Goal: Transaction & Acquisition: Subscribe to service/newsletter

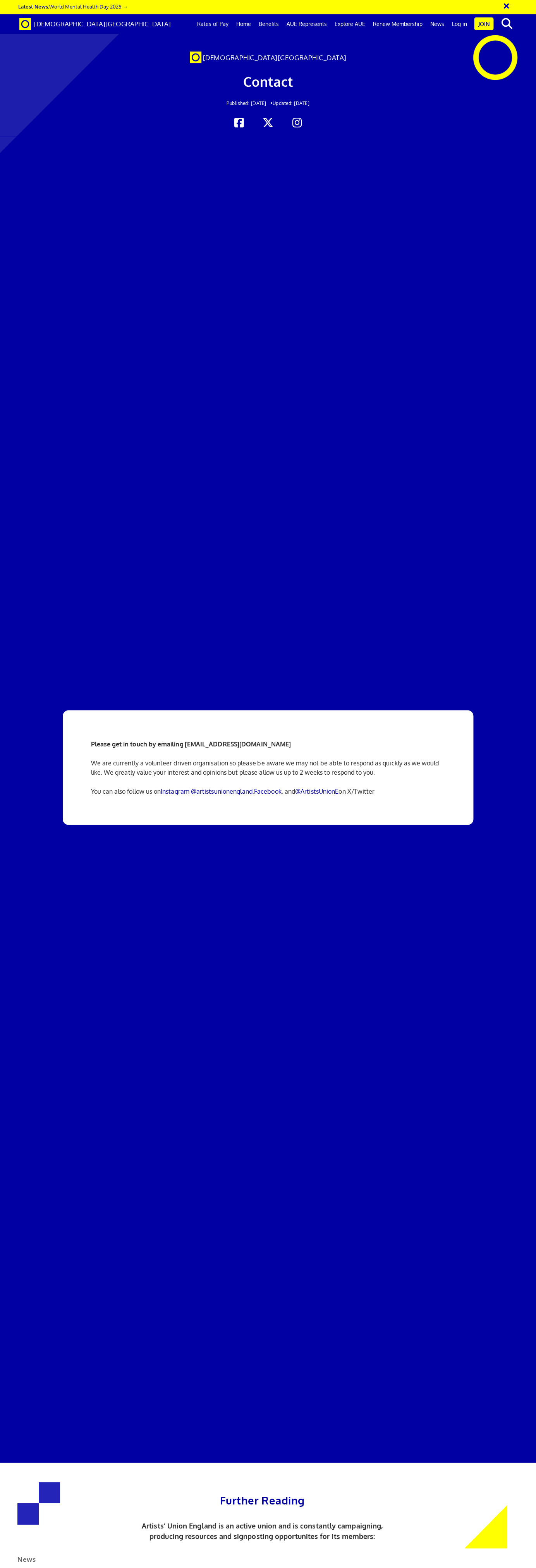
scroll to position [0, 3]
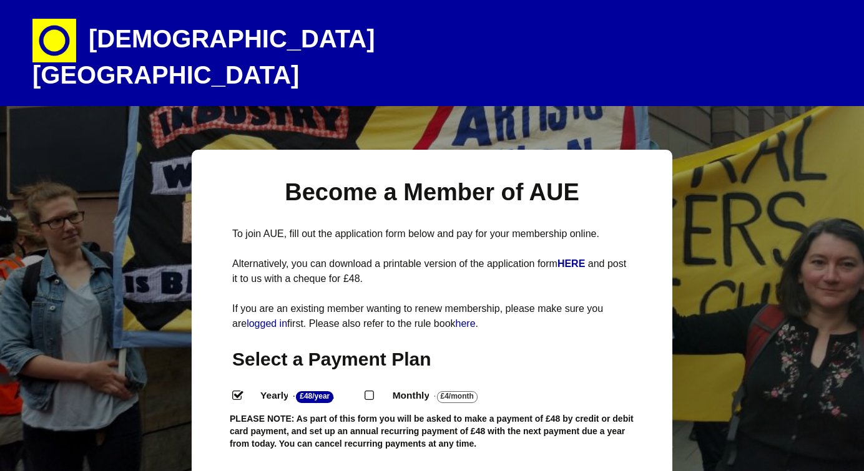
select select
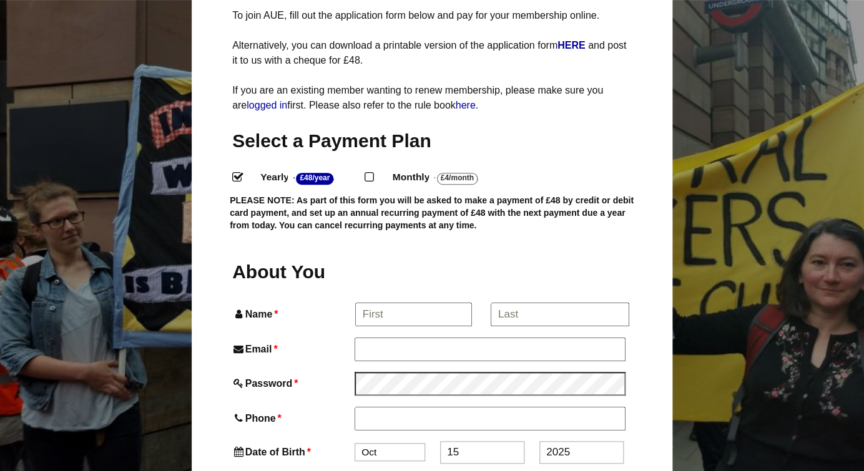
scroll to position [221, 0]
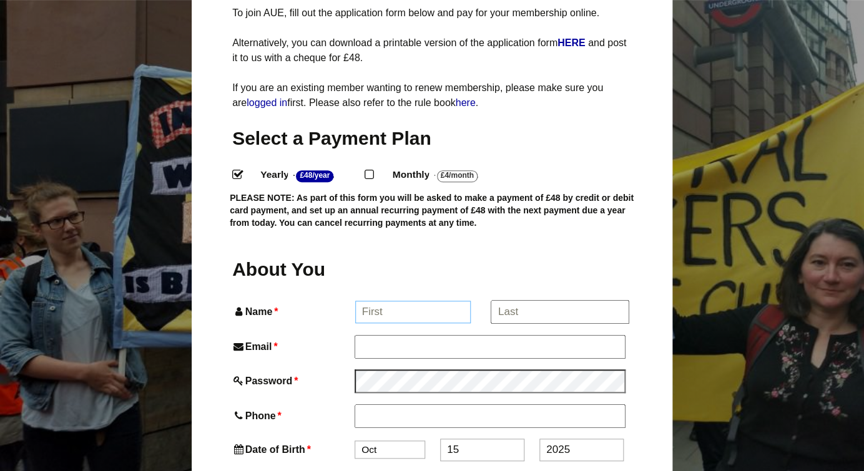
click at [388, 301] on input "Name *" at bounding box center [413, 312] width 116 height 22
type input "Emily-Jane Hillman"
type input "ej.hillman@stripytiger.net"
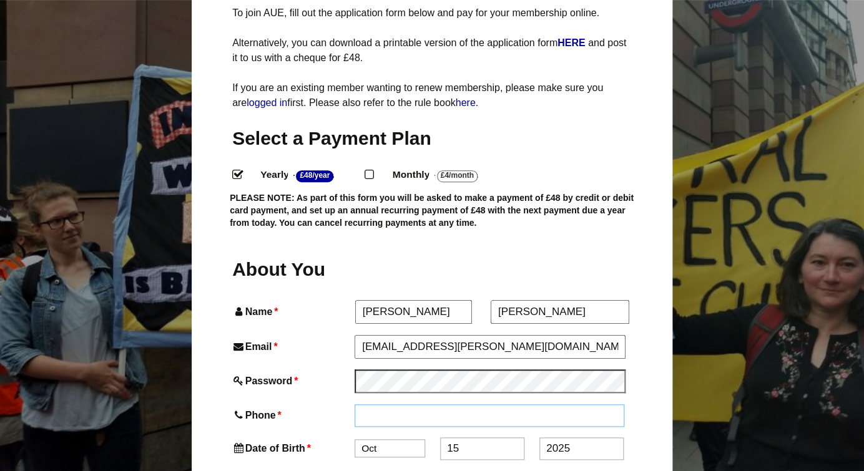
type input "07847302039"
type input "Bull Cottages, High Street"
type input "Conwy"
type input "LL32 8DE"
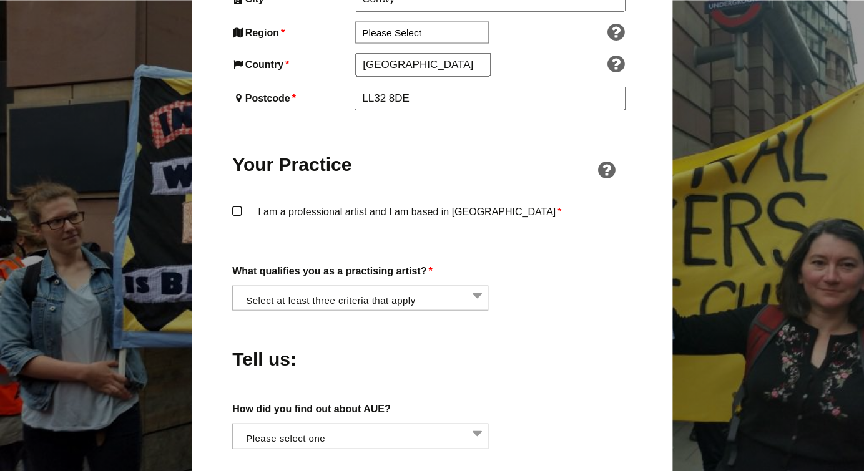
scroll to position [867, 0]
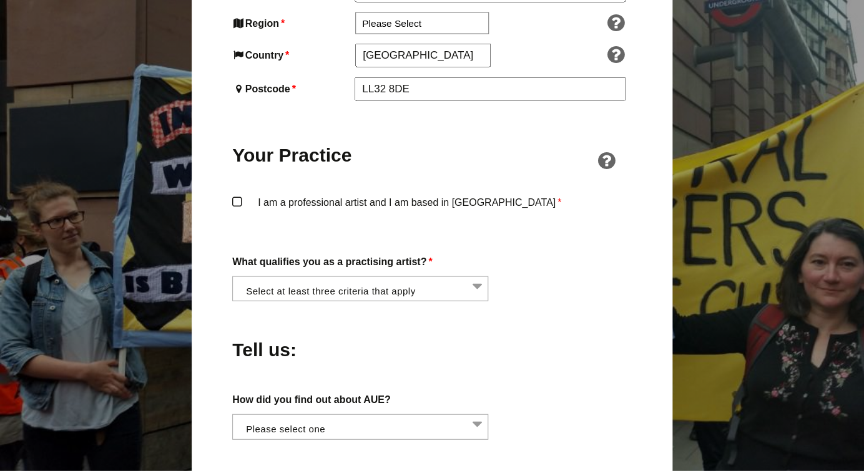
click at [238, 194] on label "I am a professional artist and I am based in England *" at bounding box center [431, 212] width 399 height 37
click at [0, 0] on input "I am a professional artist and I am based in England *" at bounding box center [0, 0] width 0 height 0
click at [479, 277] on li at bounding box center [364, 287] width 256 height 21
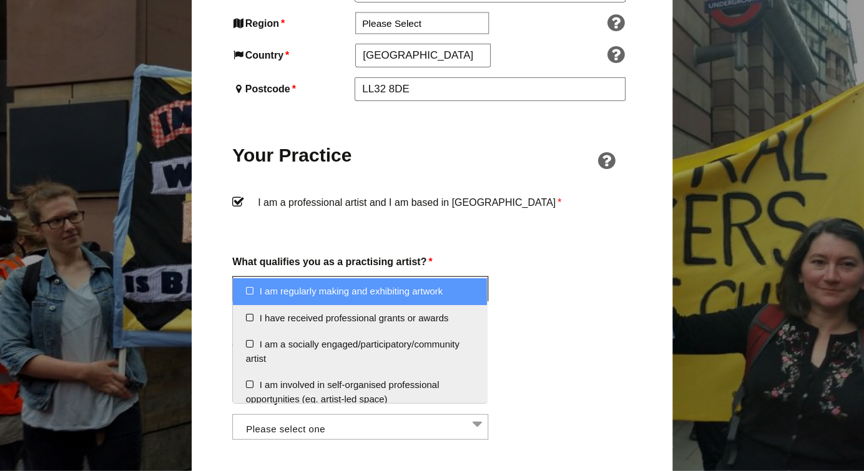
click at [247, 291] on li "I am regularly making and exhibiting artwork" at bounding box center [360, 291] width 255 height 27
select select "regularly_making_and_exhibiting_artwork"
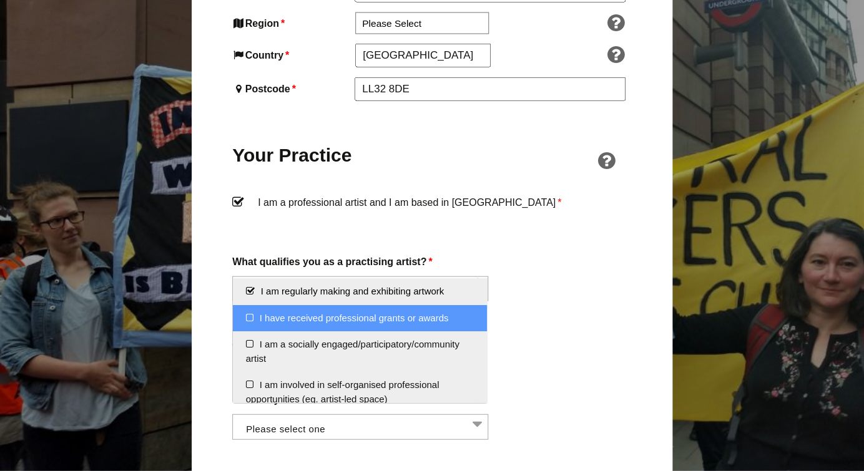
click at [248, 318] on li "I have received professional grants or awards" at bounding box center [360, 318] width 255 height 27
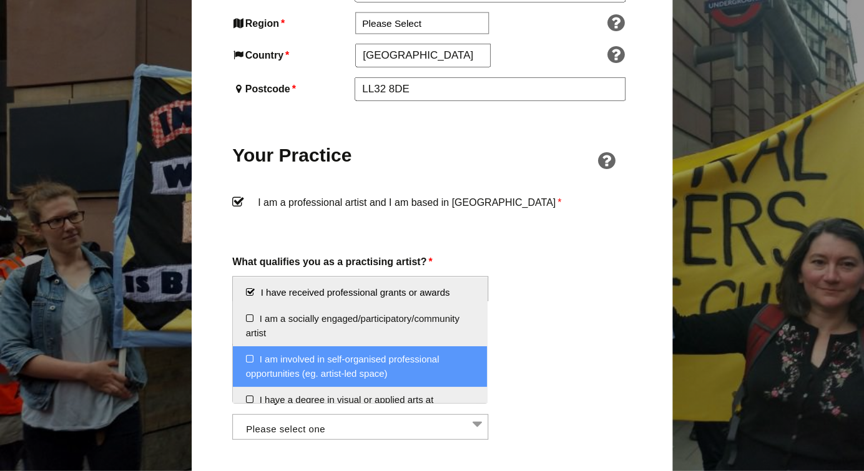
scroll to position [11, 0]
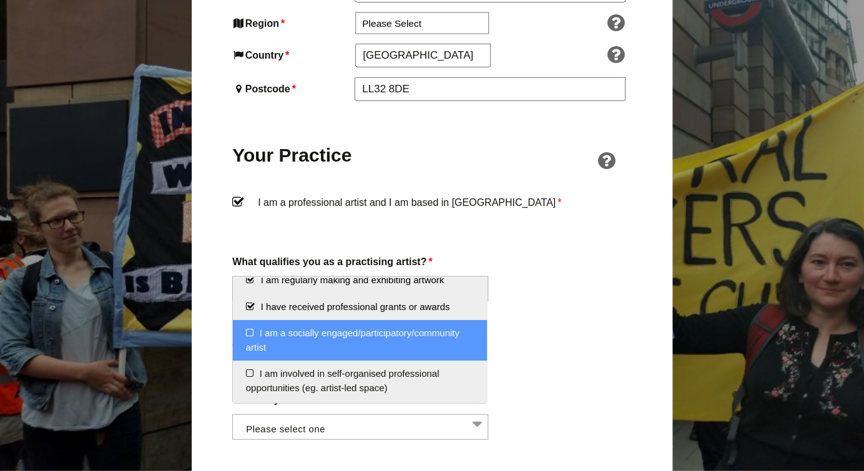
click at [252, 333] on li "I am a socially engaged/participatory/community artist" at bounding box center [360, 340] width 255 height 41
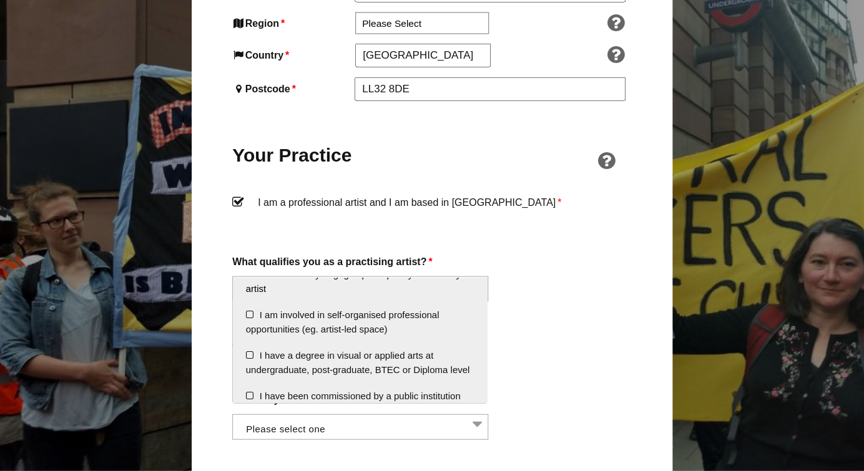
scroll to position [76, 0]
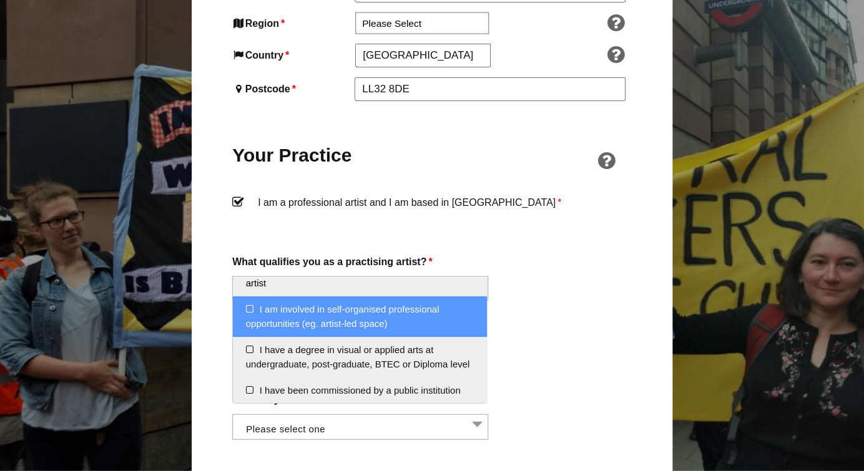
click at [248, 312] on li "I am involved in self-organised professional opportunities (eg. artist-led spac…" at bounding box center [360, 316] width 255 height 41
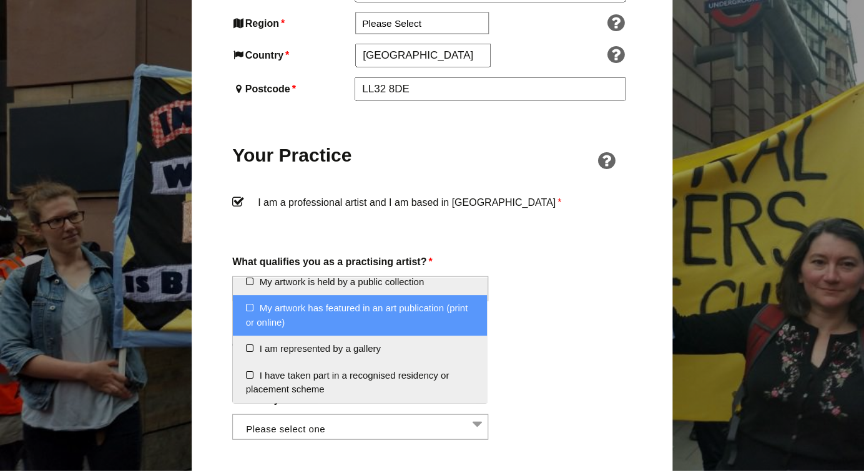
scroll to position [212, 0]
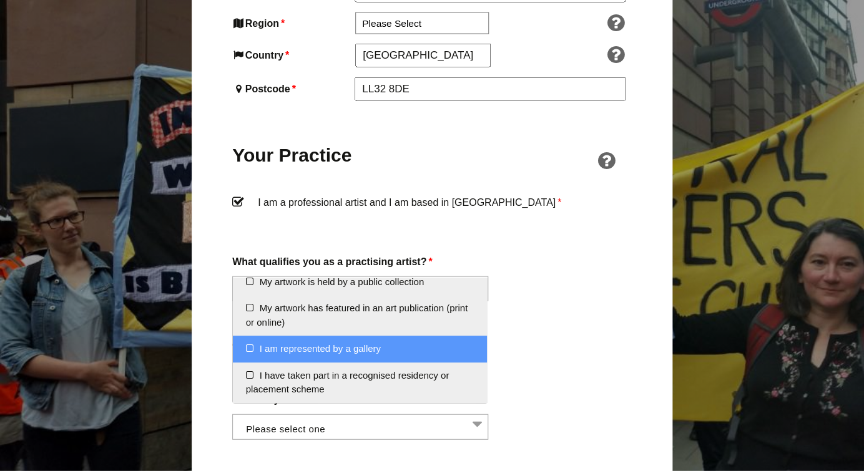
click at [286, 353] on li "I am represented by a gallery" at bounding box center [360, 349] width 255 height 27
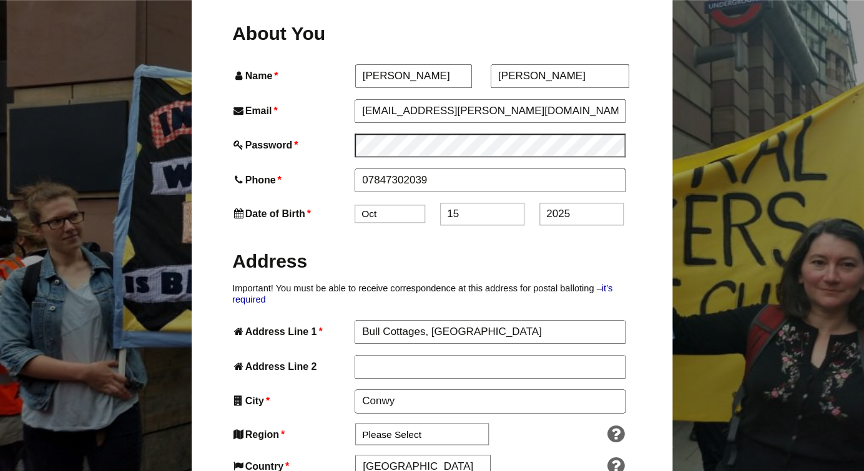
scroll to position [454, 0]
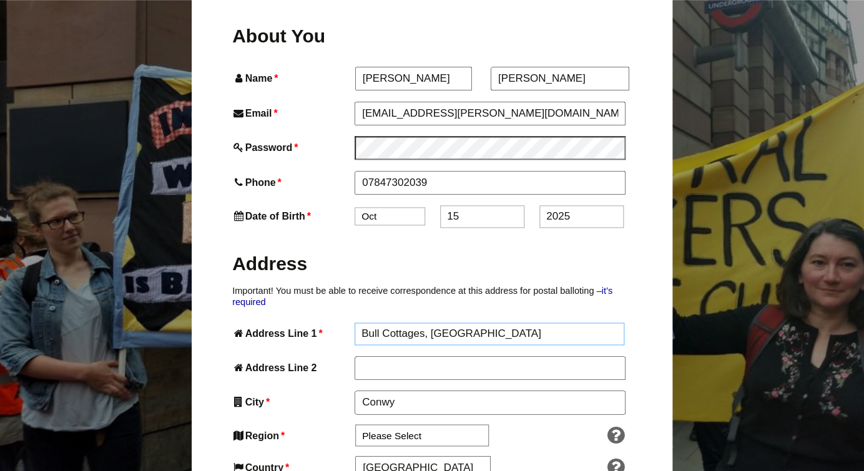
click at [505, 323] on input "Bull Cottages, High Street" at bounding box center [489, 334] width 270 height 22
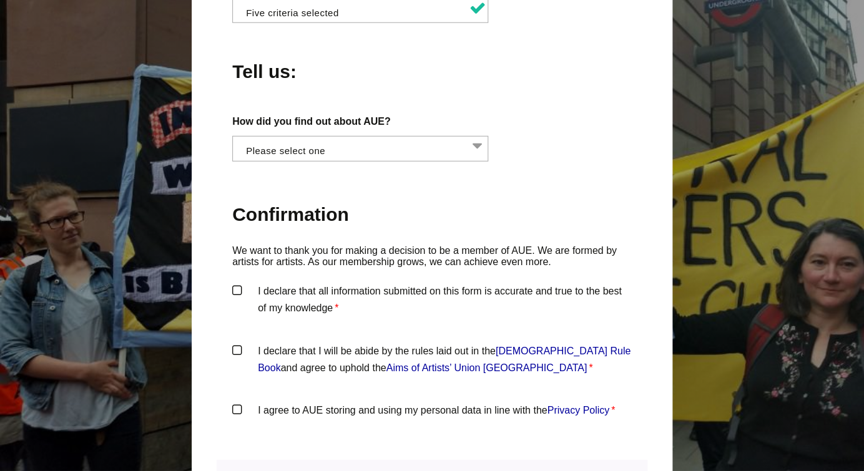
scroll to position [1147, 0]
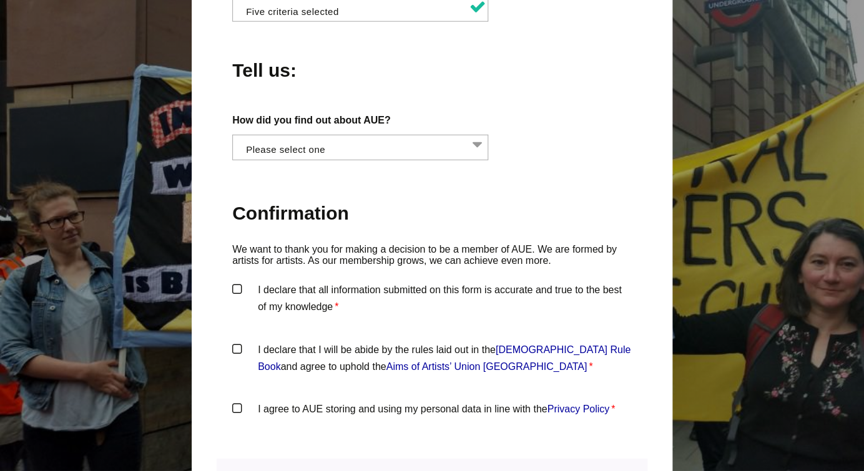
click at [238, 281] on label "I declare that all information submitted on this form is accurate and true to t…" at bounding box center [431, 299] width 399 height 37
click at [0, 0] on input "I declare that all information submitted on this form is accurate and true to t…" at bounding box center [0, 0] width 0 height 0
click at [238, 341] on label "I declare that I will be abide by the rules laid out in the Artists' Union Engl…" at bounding box center [431, 359] width 399 height 37
click at [0, 0] on input "I declare that I will be abide by the rules laid out in the Artists' Union Engl…" at bounding box center [0, 0] width 0 height 0
click at [240, 401] on label "I agree to AUE storing and using my personal data in line with the Privacy Poli…" at bounding box center [431, 419] width 399 height 37
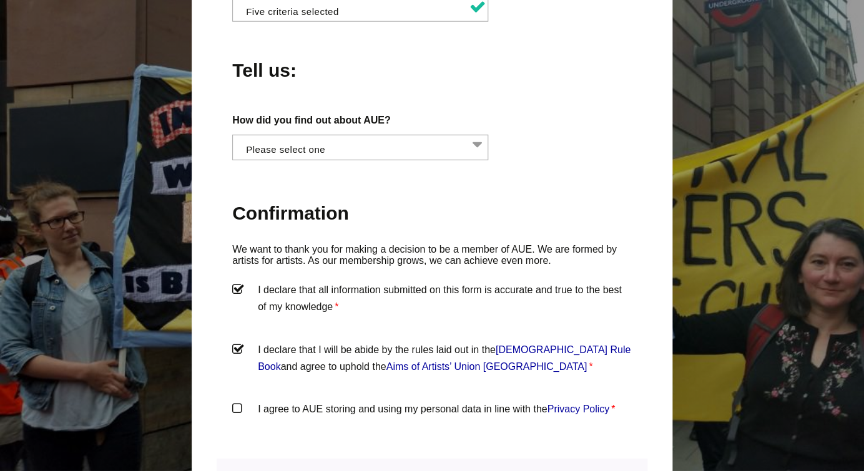
click at [0, 0] on input "I agree to AUE storing and using my personal data in line with the Privacy Poli…" at bounding box center [0, 0] width 0 height 0
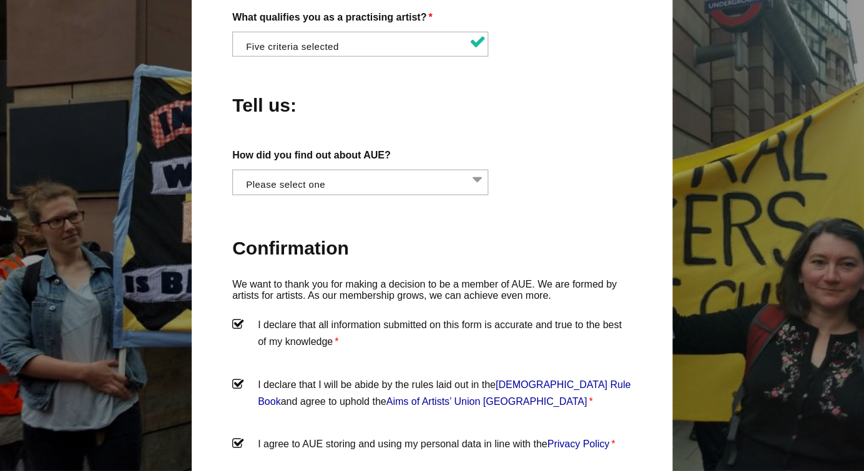
scroll to position [1103, 0]
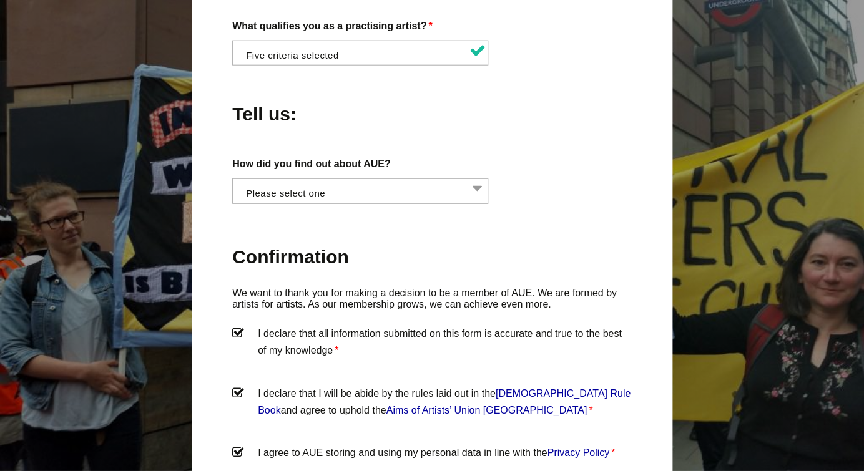
click at [479, 179] on li at bounding box center [364, 189] width 256 height 21
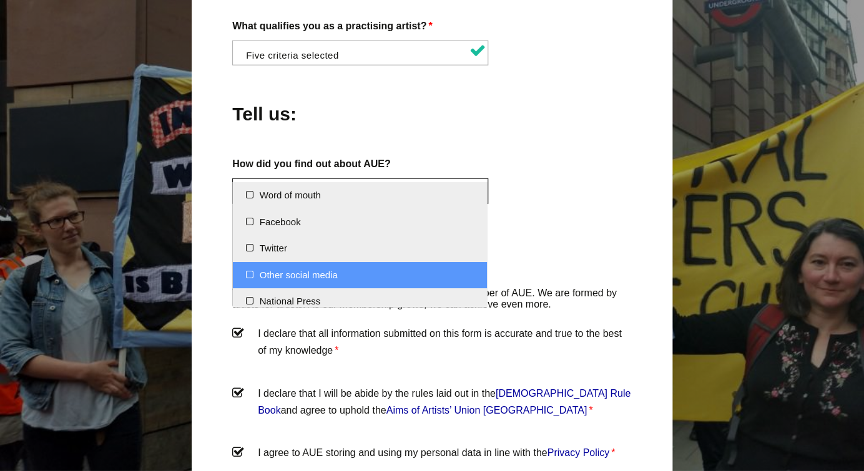
scroll to position [38, 0]
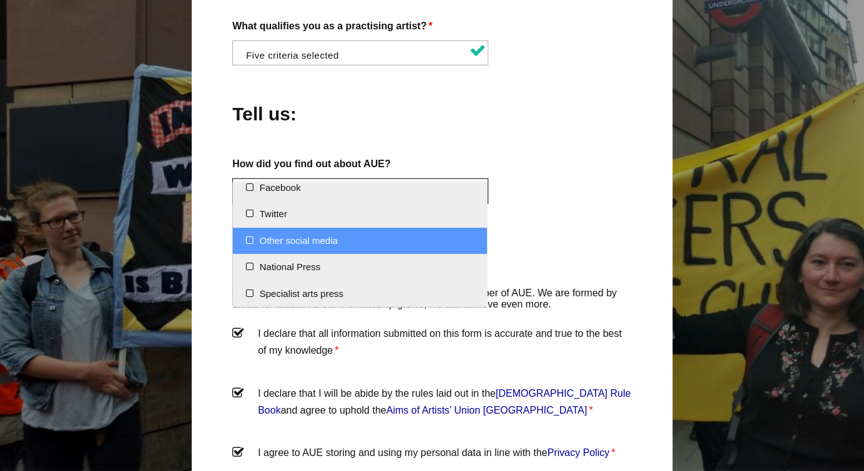
select select "Other social media"
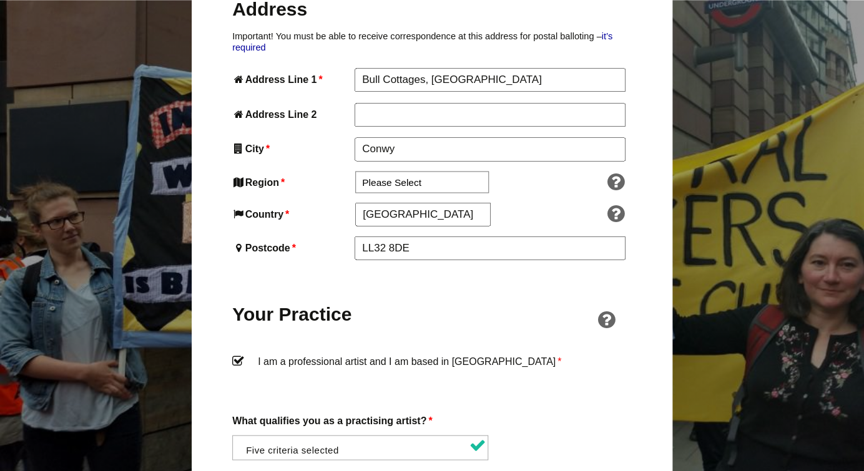
scroll to position [681, 0]
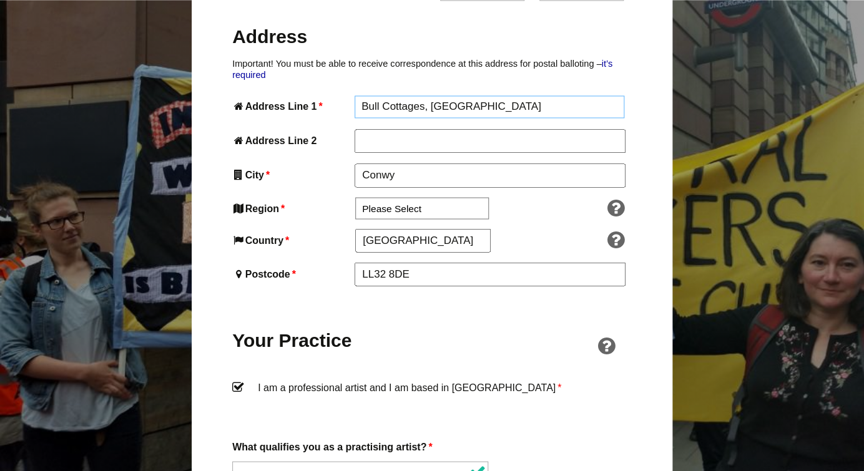
click at [496, 95] on input "Bull Cottages, High Street" at bounding box center [489, 106] width 270 height 22
type input "B"
type input "56 Brighton Rd"
click at [397, 130] on input "Address Line 2" at bounding box center [489, 141] width 270 height 22
type input "Coulsdon"
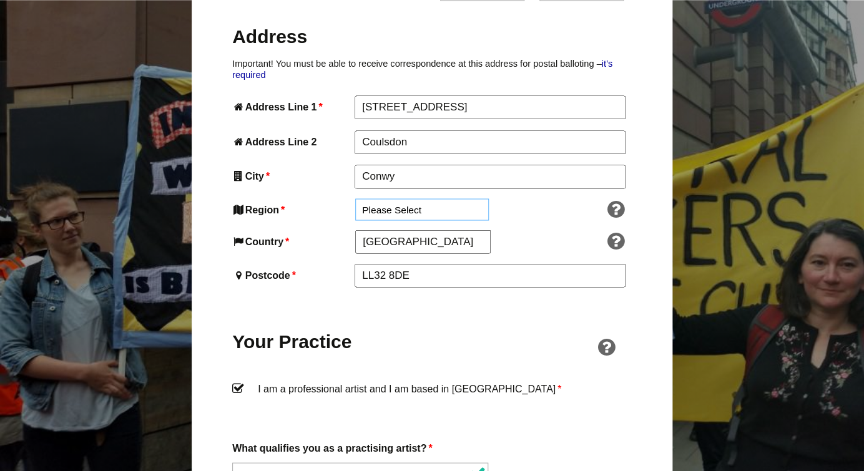
select select "London"
click option "London" at bounding box center [0, 0] width 0 height 0
click at [419, 263] on input "LL32 8DE" at bounding box center [489, 274] width 270 height 22
type input "L"
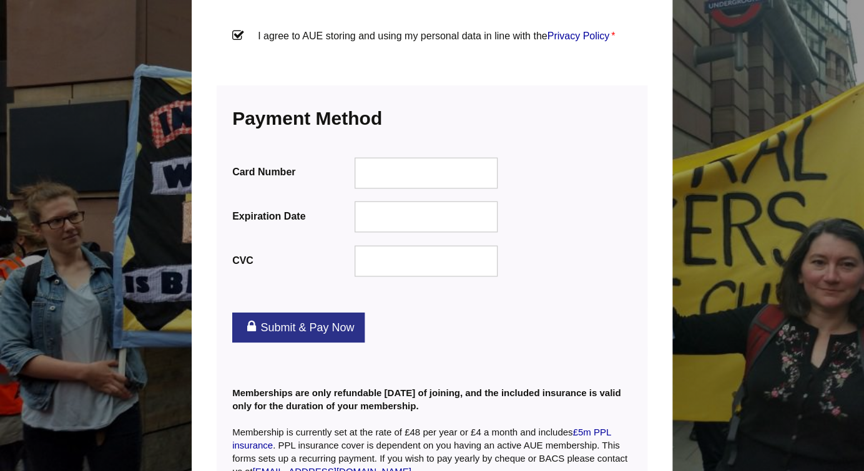
scroll to position [1523, 0]
type input "CR5 2BB"
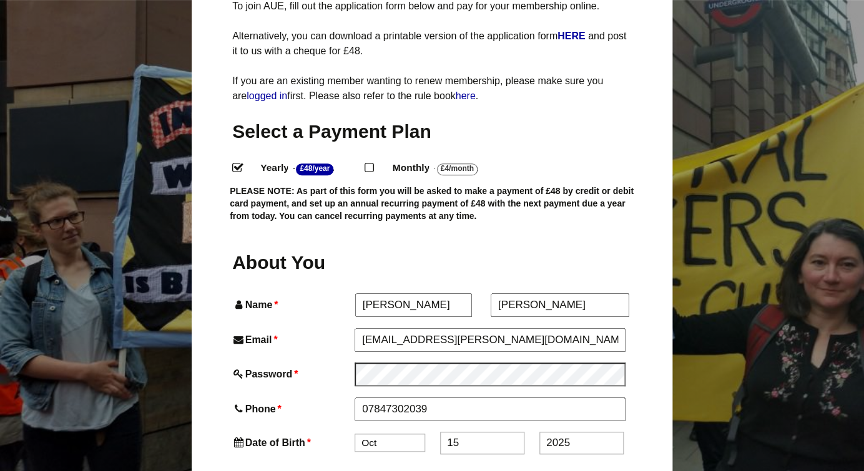
scroll to position [211, 0]
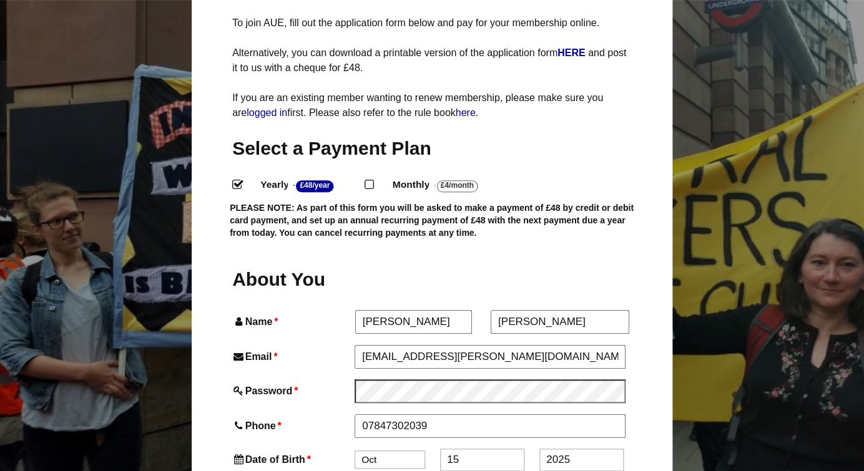
click at [369, 180] on input "Monthly - £4/Month ." at bounding box center [368, 184] width 8 height 8
radio input "true"
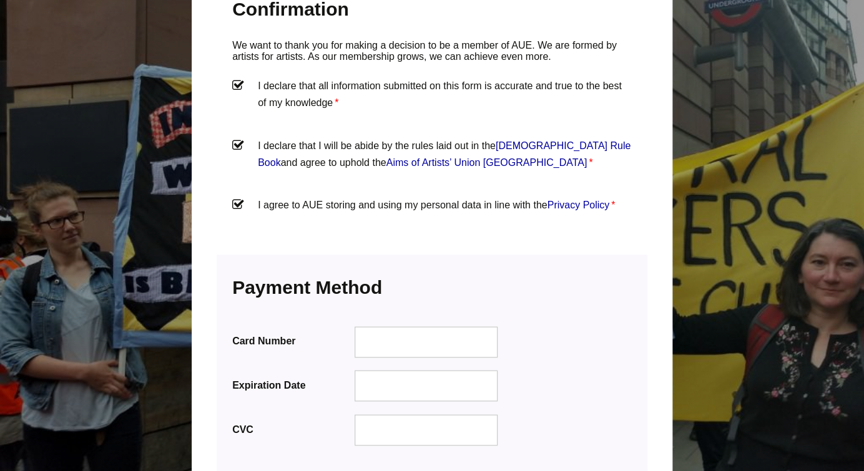
scroll to position [1629, 0]
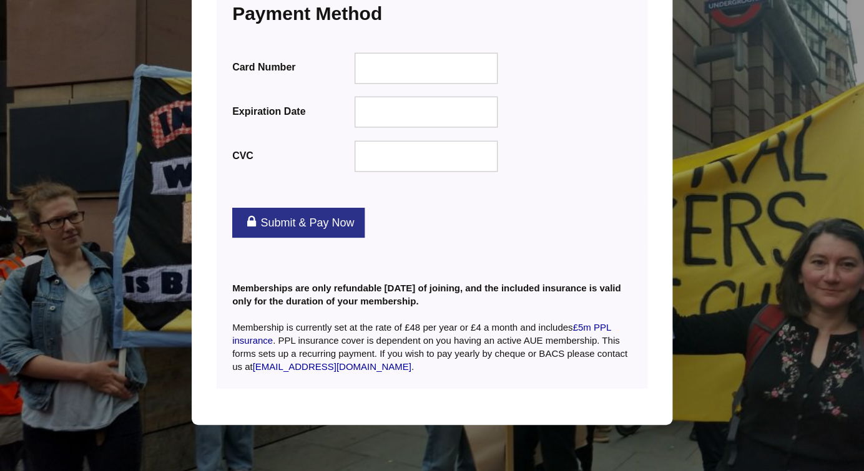
click at [273, 208] on link "Submit & Pay Now" at bounding box center [298, 223] width 132 height 30
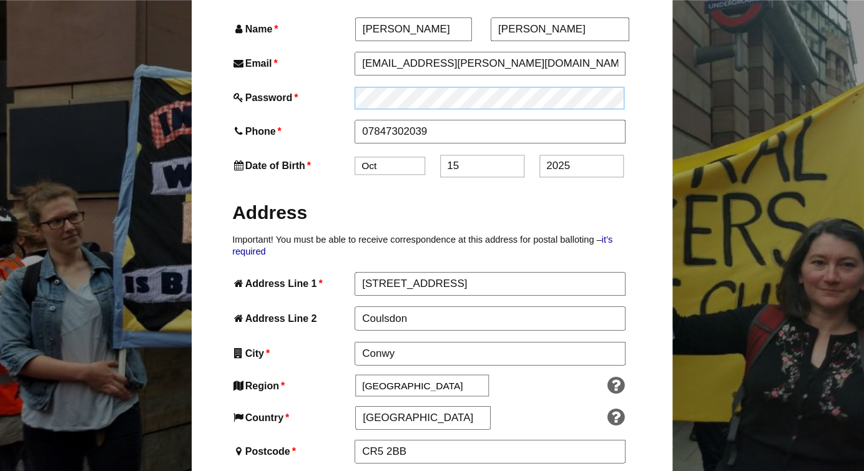
scroll to position [542, 0]
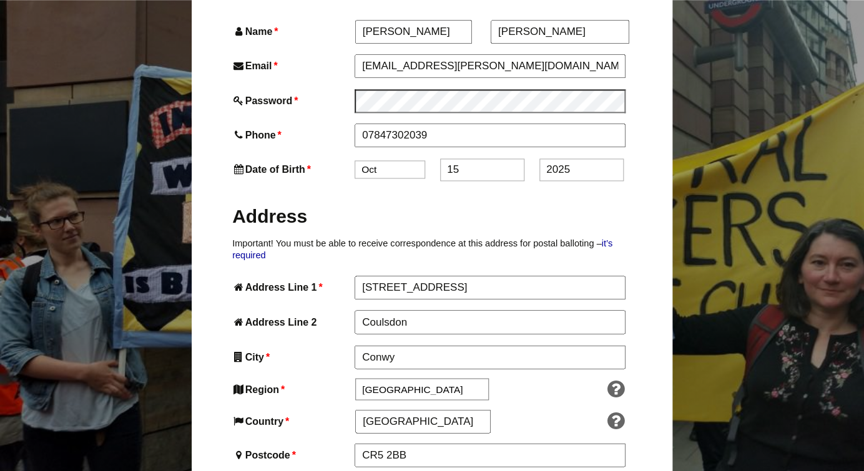
select select "12"
click option "Dec" at bounding box center [0, 0] width 0 height 0
click at [466, 158] on input "15" at bounding box center [482, 169] width 84 height 22
type input "1"
type input "23"
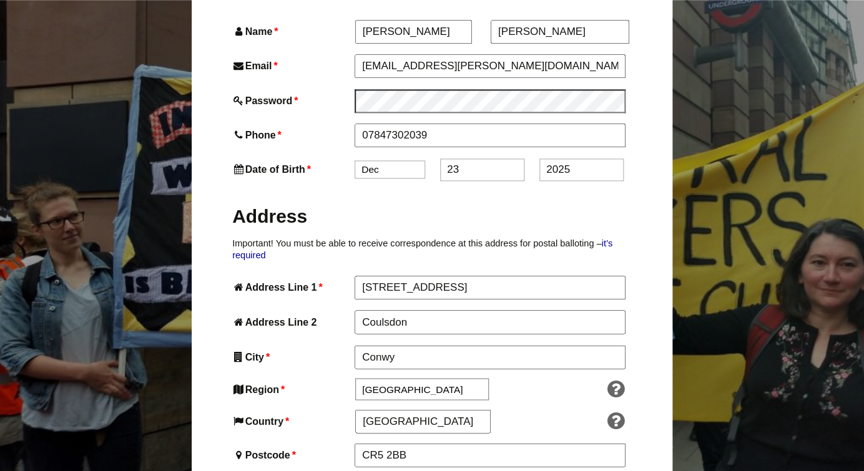
click at [575, 158] on input "2025" at bounding box center [581, 169] width 84 height 22
type input "2"
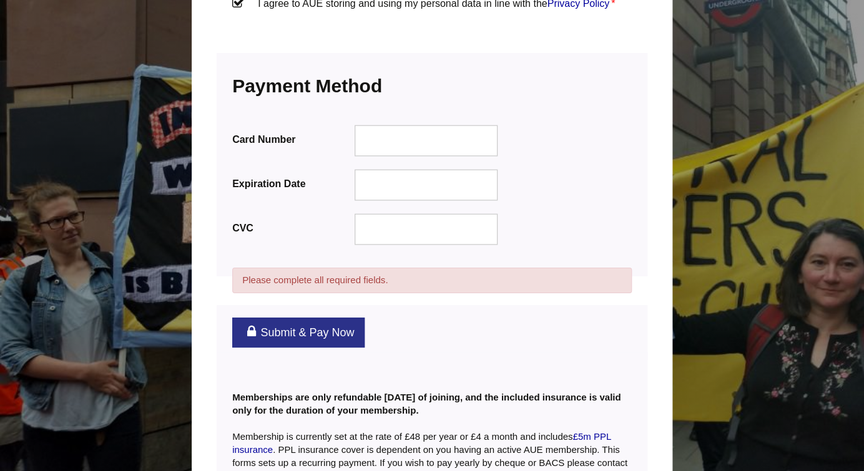
scroll to position [1650, 0]
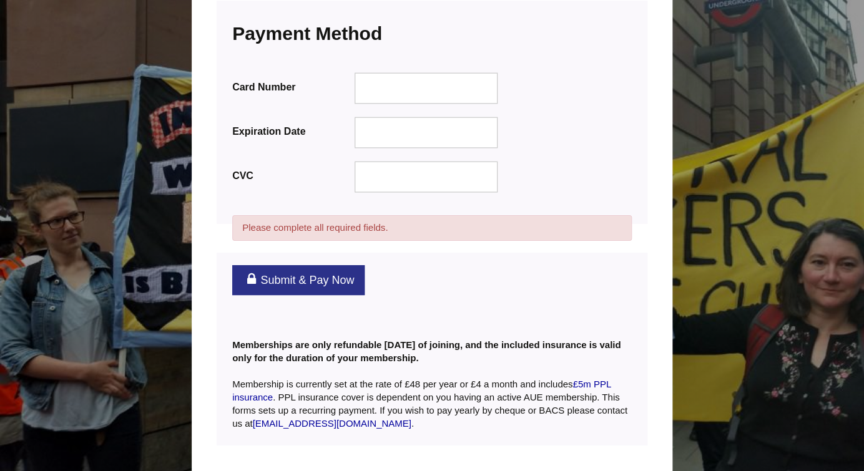
type input "1968"
click at [310, 265] on link "Submit & Pay Now" at bounding box center [298, 280] width 132 height 30
click at [318, 265] on link "Submit & Pay Now" at bounding box center [298, 280] width 132 height 30
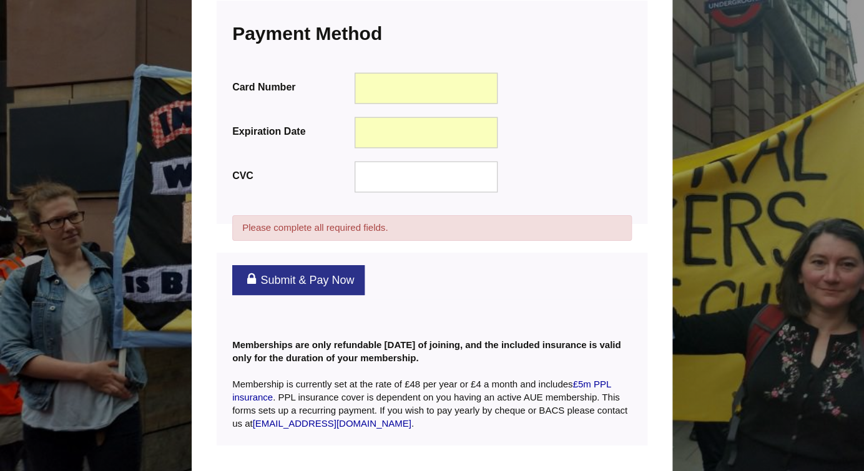
click at [297, 265] on link "Submit & Pay Now" at bounding box center [298, 280] width 132 height 30
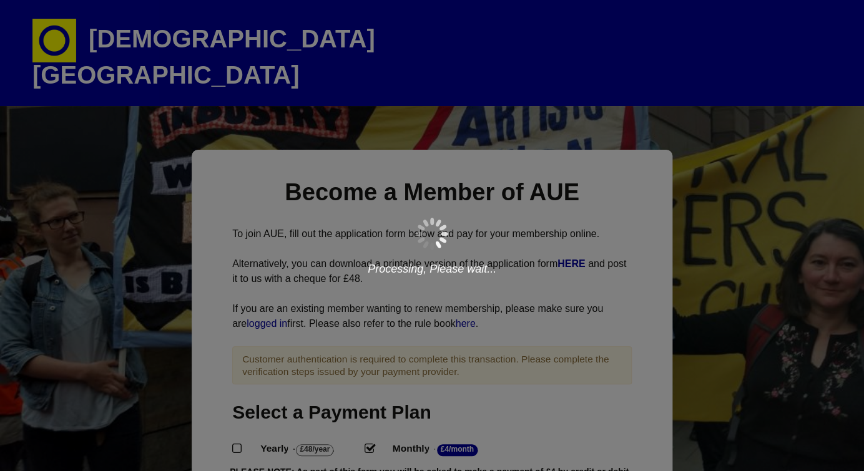
scroll to position [31, 0]
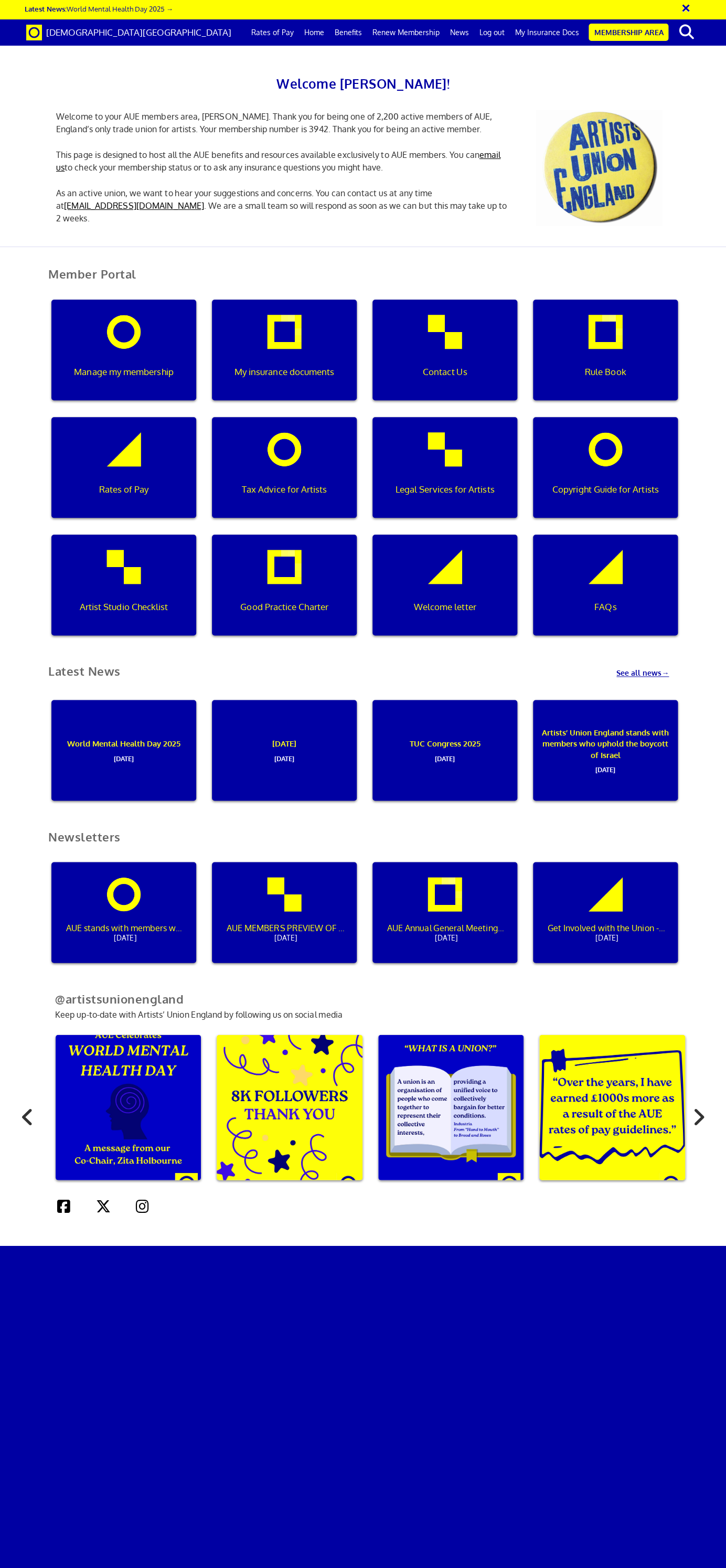
scroll to position [248, 0]
